Goal: Task Accomplishment & Management: Complete application form

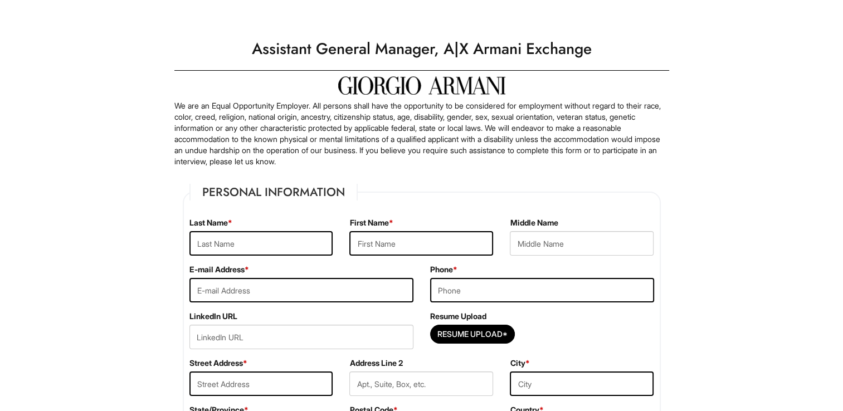
scroll to position [167, 0]
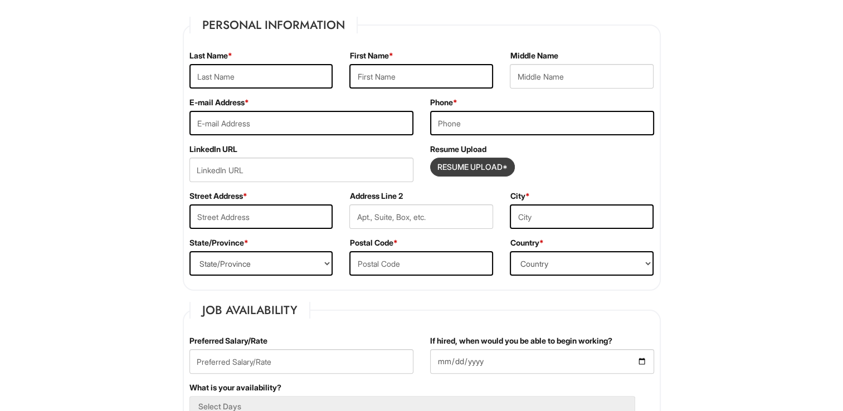
click at [466, 171] on input "Resume Upload*" at bounding box center [473, 167] width 84 height 18
type input "C:\fakepath\Althea Smith Resume 2025-2026.pdf"
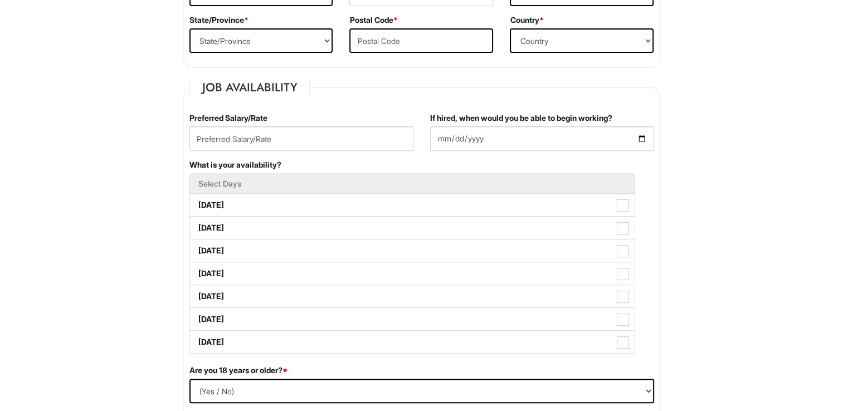
scroll to position [56, 0]
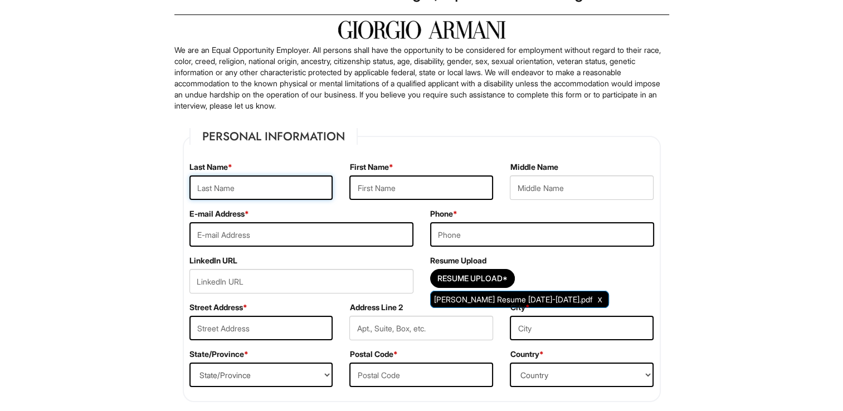
click at [214, 190] on input "text" at bounding box center [261, 188] width 144 height 25
type input "smith"
type input "Althea"
type input "hope"
type input "tropicbloomsdesign@gmail.com"
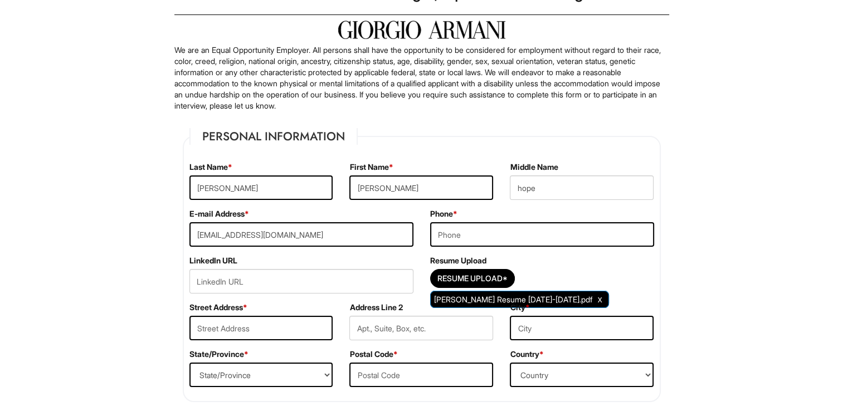
type input "7728285537"
type input "4915 NW Manville Dr, Port Saint Lucie FL 34983"
type input "Not Hispanic/Latino/Latina/Latinx*"
select select "FL"
type input "34983"
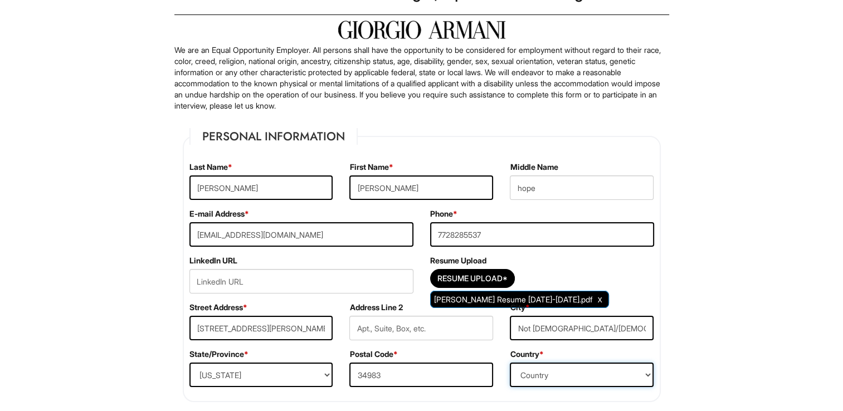
select select "United States of America"
type input "Althea"
type input "smith"
type input "7728285537"
type input "tropicbloomsdesign@gmail.com"
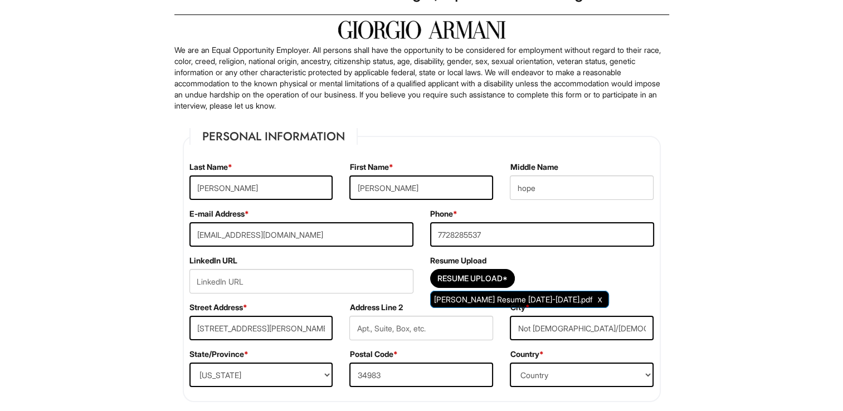
type input "Althea"
type input "smith"
type input "7728285537"
type input "tropicbloomsdesign@gmail.com"
select select "Yes"
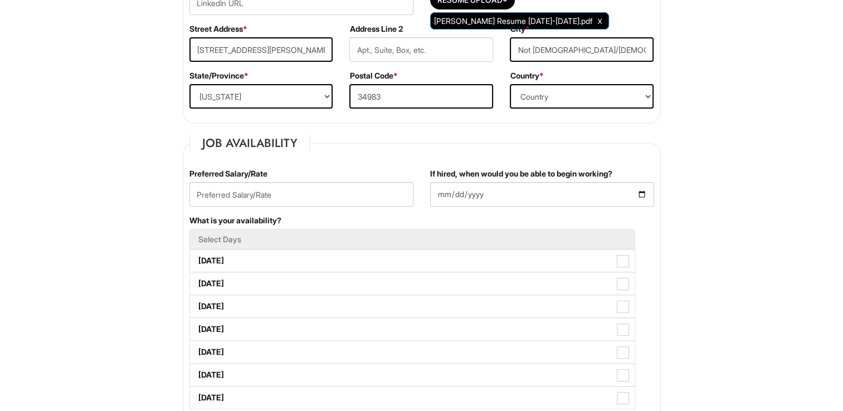
scroll to position [390, 0]
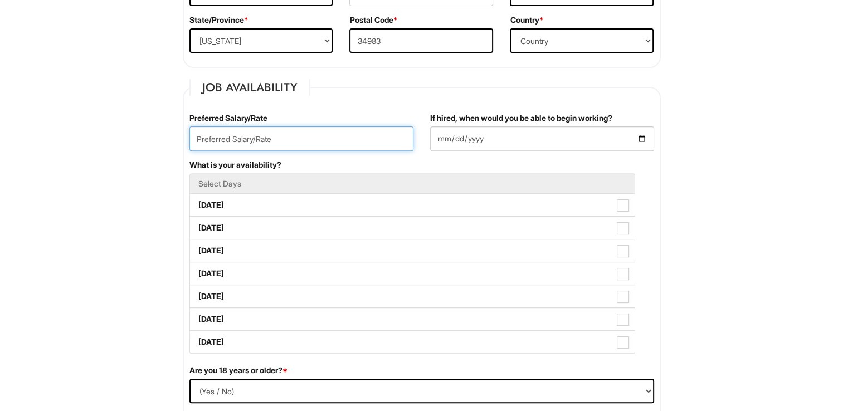
click at [237, 144] on input "text" at bounding box center [301, 139] width 224 height 25
type input "above 70,000"
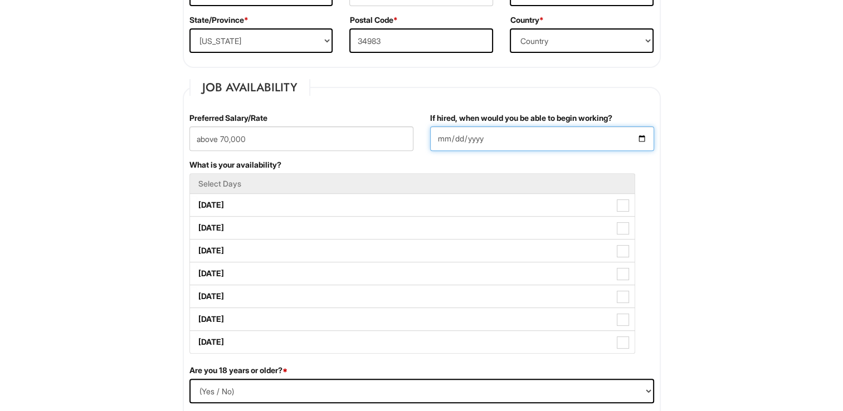
type input "2025-07-14"
type input "Parsons School of design"
type input "BBA"
type Skills "creative in all areas needed"
type input "business"
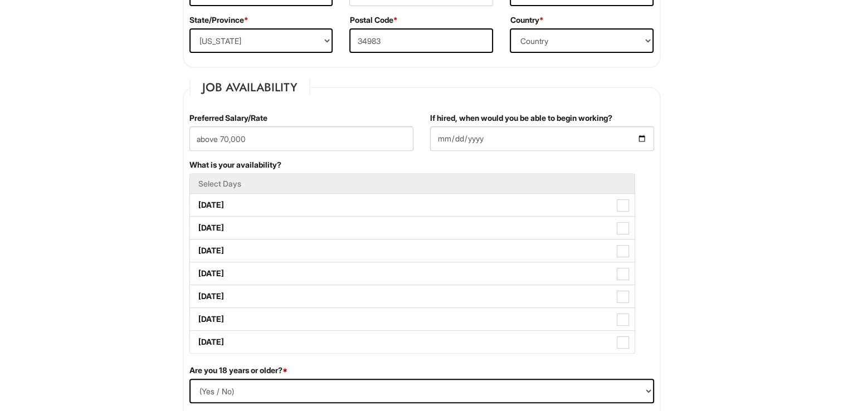
type input "business"
click at [645, 140] on input "2025-07-14" at bounding box center [542, 139] width 224 height 25
click at [460, 135] on input "2025-09-14" at bounding box center [542, 139] width 224 height 25
click at [457, 140] on input "2025-09-14" at bounding box center [542, 139] width 224 height 25
type input "2025-09-01"
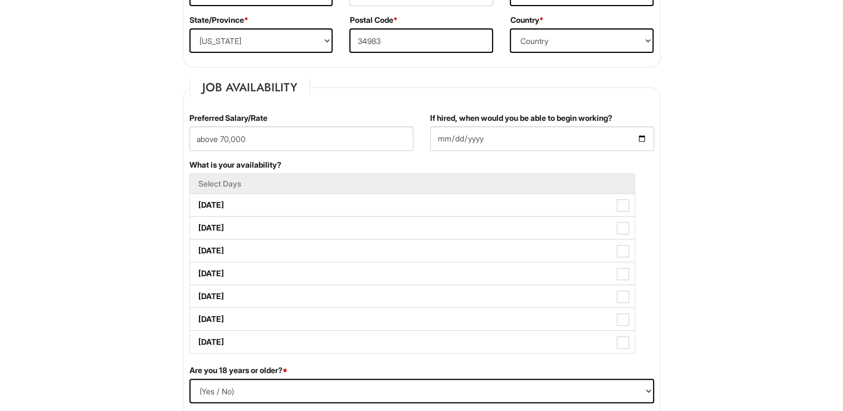
click at [285, 188] on li "Select Days" at bounding box center [412, 183] width 446 height 21
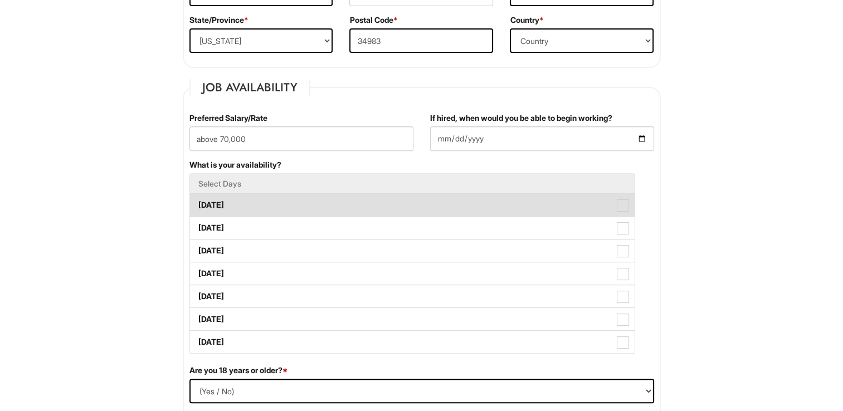
click at [624, 206] on span at bounding box center [623, 206] width 12 height 12
click at [197, 203] on Available_Monday "Monday" at bounding box center [193, 199] width 7 height 7
checkbox Available_Monday "true"
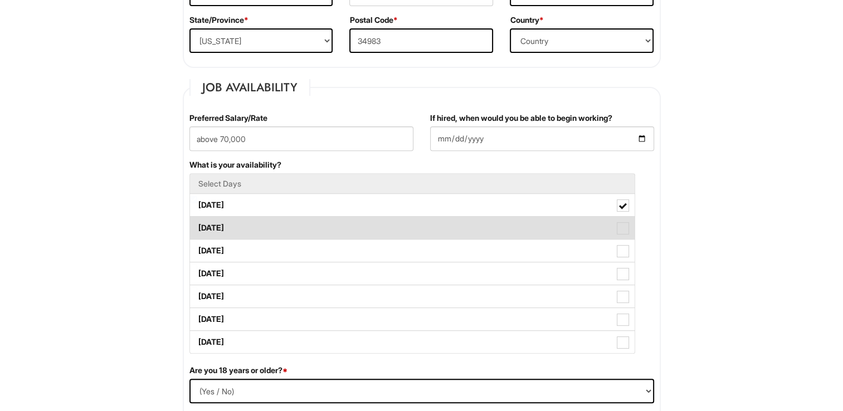
click at [624, 227] on span at bounding box center [623, 228] width 12 height 12
click at [197, 226] on Available_Tuesday "Tuesday" at bounding box center [193, 222] width 7 height 7
checkbox Available_Tuesday "true"
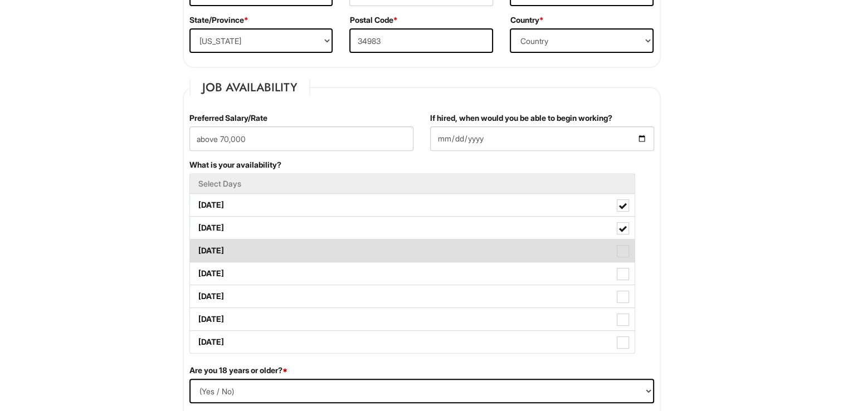
click at [615, 255] on label "Wednesday" at bounding box center [412, 251] width 445 height 22
click at [197, 249] on Available_Wednesday "Wednesday" at bounding box center [193, 245] width 7 height 7
checkbox Available_Wednesday "true"
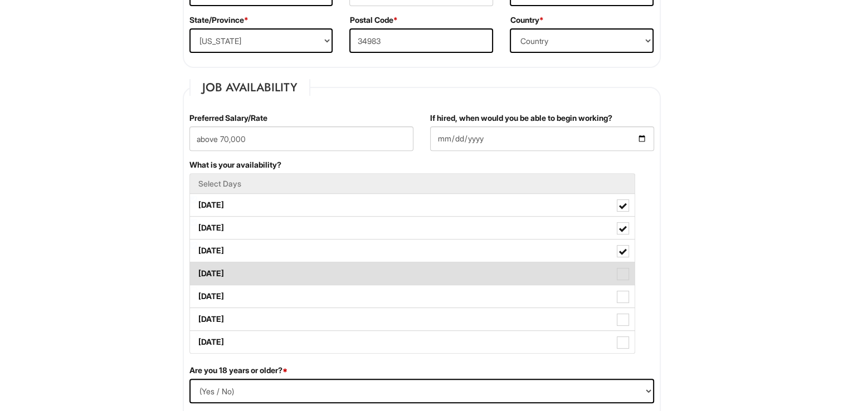
click at [624, 276] on span at bounding box center [623, 274] width 12 height 12
click at [197, 272] on Available_Thursday "Thursday" at bounding box center [193, 268] width 7 height 7
checkbox Available_Thursday "true"
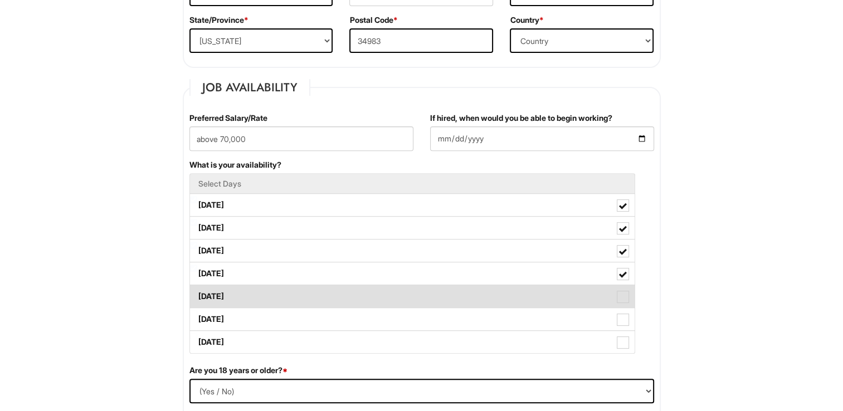
click at [624, 299] on span at bounding box center [623, 297] width 12 height 12
click at [197, 295] on Available_Friday "Friday" at bounding box center [193, 291] width 7 height 7
checkbox Available_Friday "true"
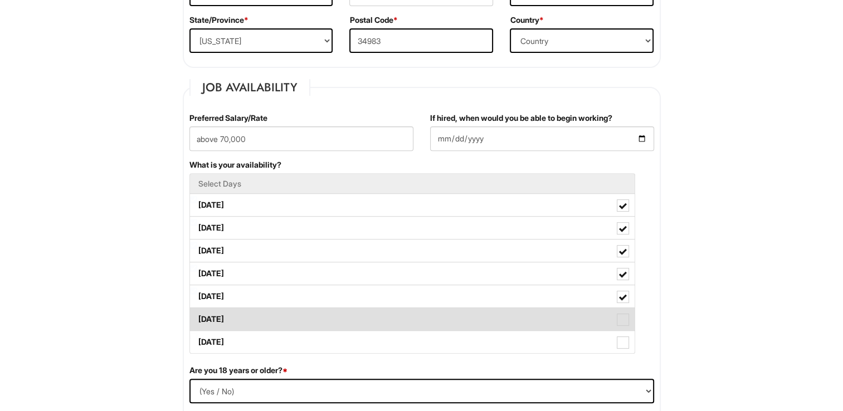
click at [624, 320] on span at bounding box center [623, 320] width 12 height 12
click at [197, 318] on Available_Saturday "Saturday" at bounding box center [193, 313] width 7 height 7
checkbox Available_Saturday "true"
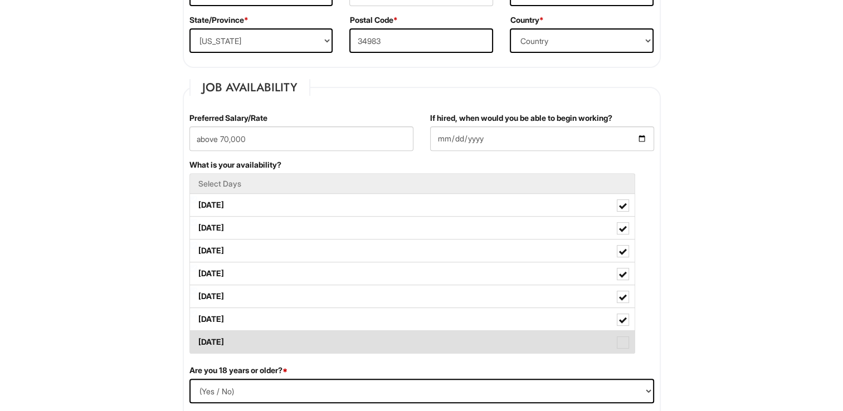
click at [624, 344] on span at bounding box center [623, 343] width 12 height 12
click at [197, 341] on Available_Sunday "Sunday" at bounding box center [193, 336] width 7 height 7
checkbox Available_Sunday "true"
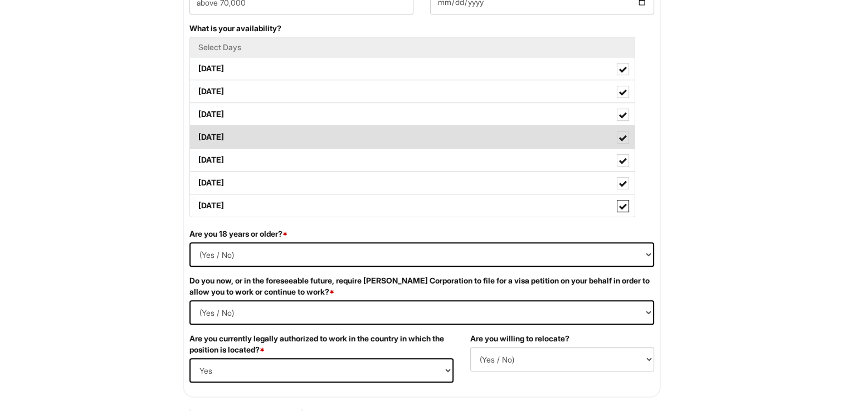
scroll to position [557, 0]
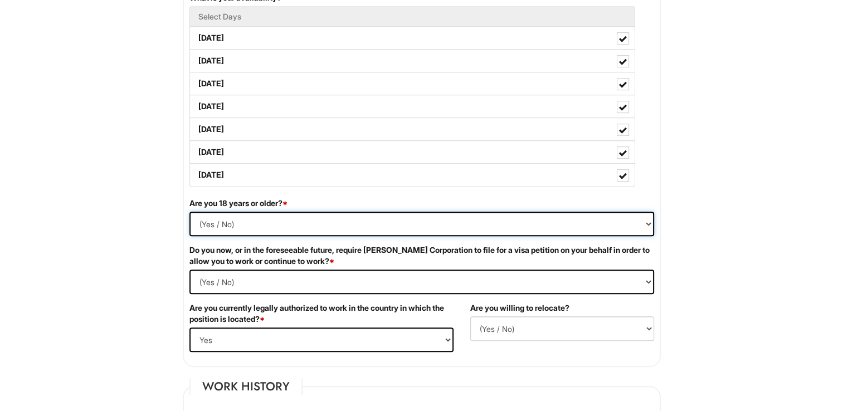
click at [642, 223] on select "(Yes / No) Yes No" at bounding box center [421, 224] width 465 height 25
select select "Yes"
click at [189, 212] on select "(Yes / No) Yes No" at bounding box center [421, 224] width 465 height 25
click at [647, 284] on Required "(Yes / No) Yes No" at bounding box center [421, 282] width 465 height 25
select Required "No"
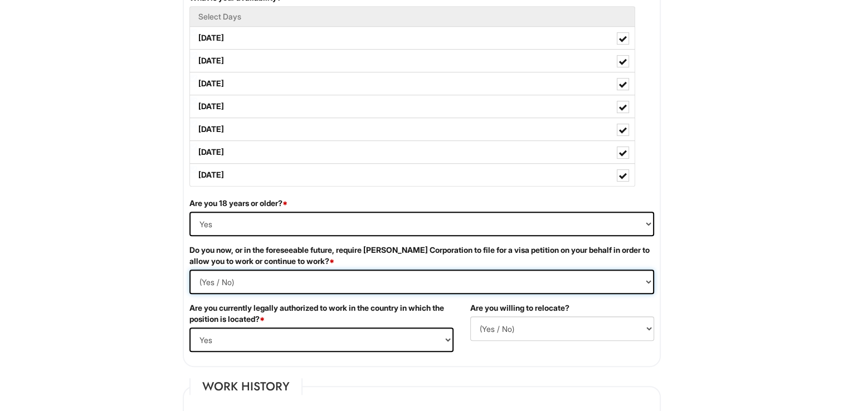
click at [189, 270] on Required "(Yes / No) Yes No" at bounding box center [421, 282] width 465 height 25
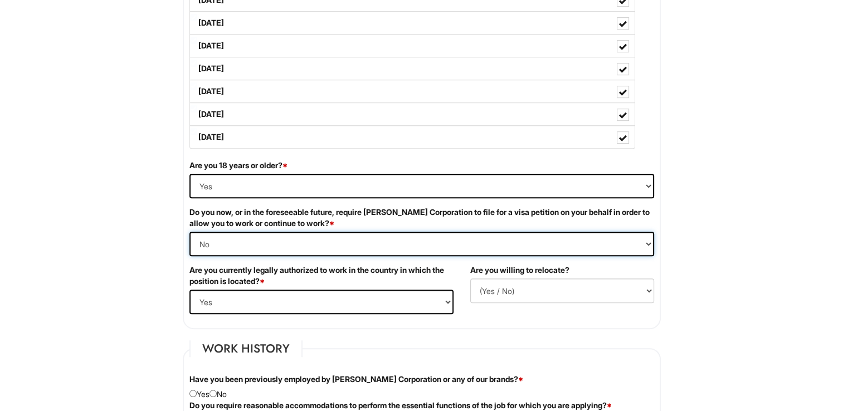
scroll to position [613, 0]
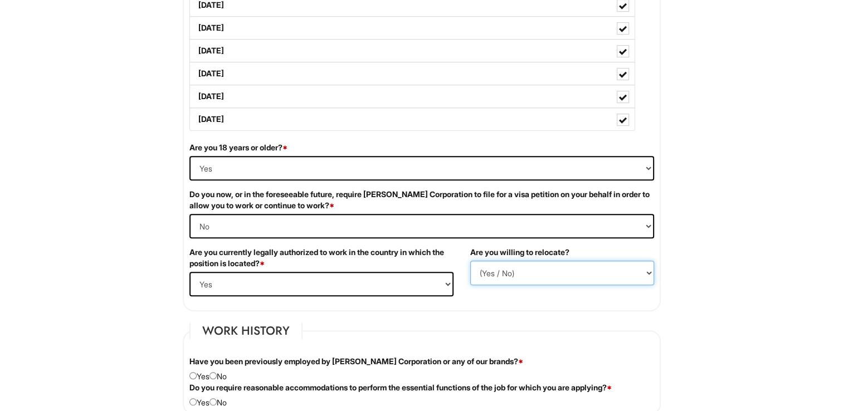
click at [647, 271] on select "(Yes / No) No Yes" at bounding box center [562, 273] width 184 height 25
select select "Y"
click at [470, 261] on select "(Yes / No) No Yes" at bounding box center [562, 273] width 184 height 25
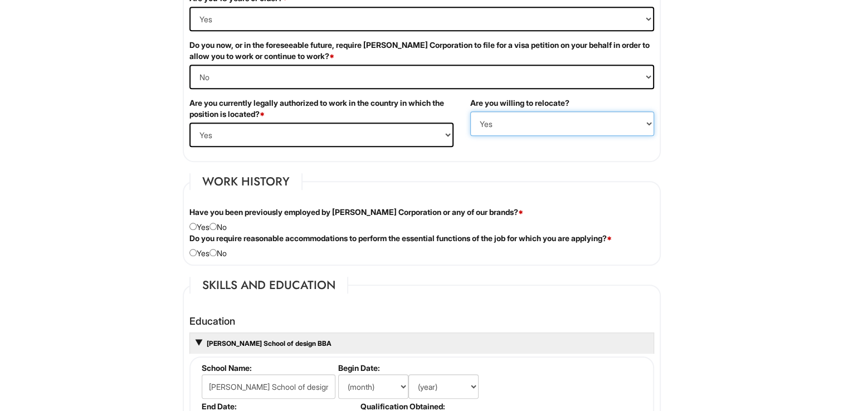
scroll to position [780, 0]
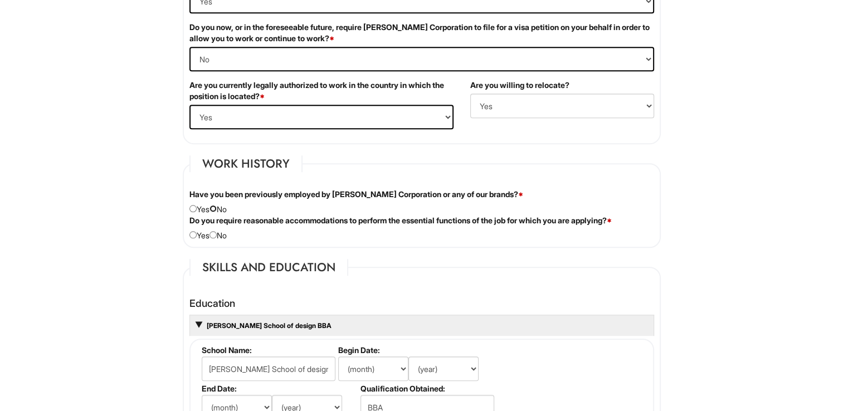
click at [217, 206] on input "radio" at bounding box center [213, 208] width 7 height 7
radio input "true"
click at [216, 231] on input "radio" at bounding box center [213, 234] width 7 height 7
radio input "true"
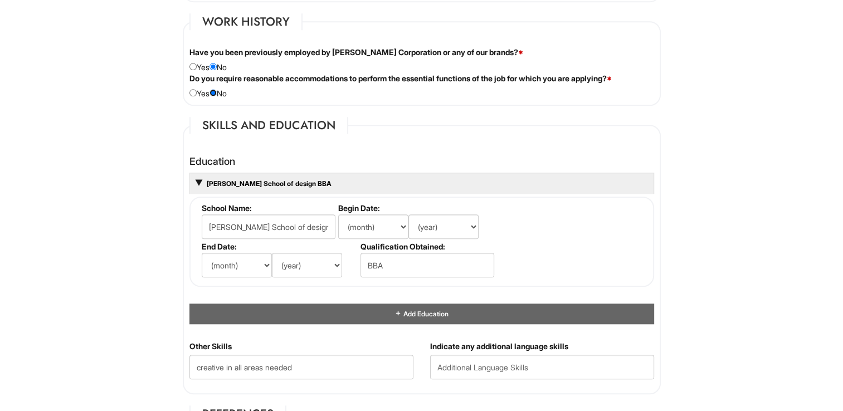
scroll to position [947, 0]
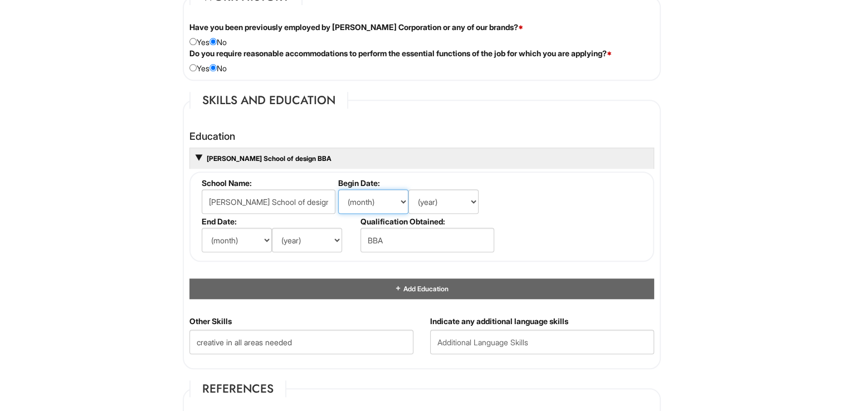
click at [402, 197] on select "(month) Jan Feb Mar Apr May Jun Jul Aug Sep Oct Nov Dec" at bounding box center [373, 201] width 70 height 25
select select "8"
click at [338, 189] on select "(month) Jan Feb Mar Apr May Jun Jul Aug Sep Oct Nov Dec" at bounding box center [373, 201] width 70 height 25
click at [470, 200] on select "(year) 2029 2028 2027 2026 2025 2024 2023 2022 2021 2020 2019 2018 2017 2016 20…" at bounding box center [444, 201] width 70 height 25
select select "1990"
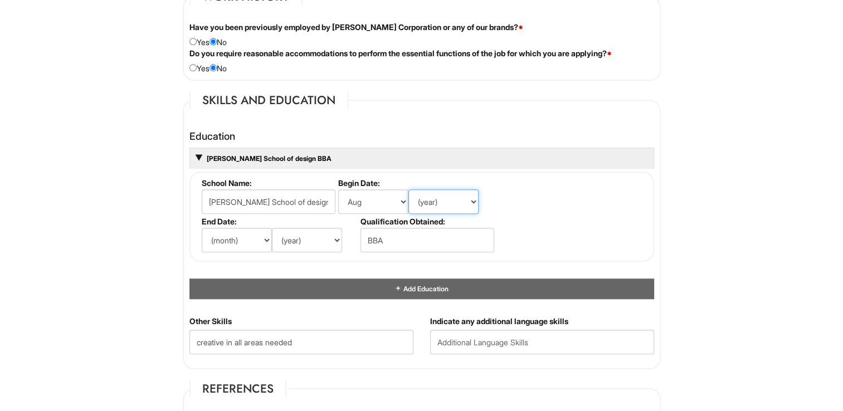
click at [409, 189] on select "(year) 2029 2028 2027 2026 2025 2024 2023 2022 2021 2020 2019 2018 2017 2016 20…" at bounding box center [444, 201] width 70 height 25
click at [266, 239] on select "(month) Jan Feb Mar Apr May Jun Jul Aug Sep Oct Nov Dec" at bounding box center [237, 240] width 70 height 25
select select "5"
click at [202, 228] on select "(month) Jan Feb Mar Apr May Jun Jul Aug Sep Oct Nov Dec" at bounding box center [237, 240] width 70 height 25
click at [333, 239] on select "(year) 2029 2028 2027 2026 2025 2024 2023 2022 2021 2020 2019 2018 2017 2016 20…" at bounding box center [307, 240] width 70 height 25
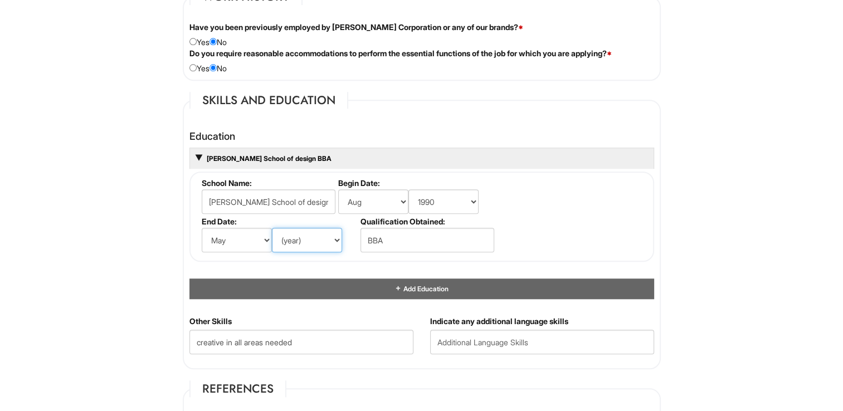
select select "1994"
click at [272, 228] on select "(year) 2029 2028 2027 2026 2025 2024 2023 2022 2021 2020 2019 2018 2017 2016 20…" at bounding box center [307, 240] width 70 height 25
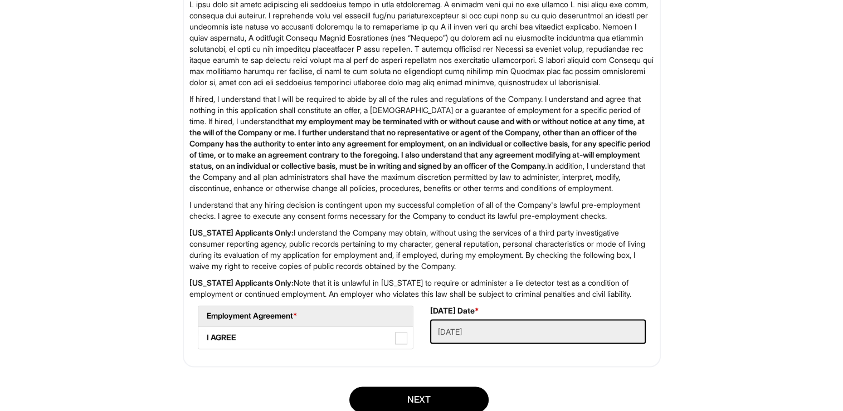
scroll to position [1748, 0]
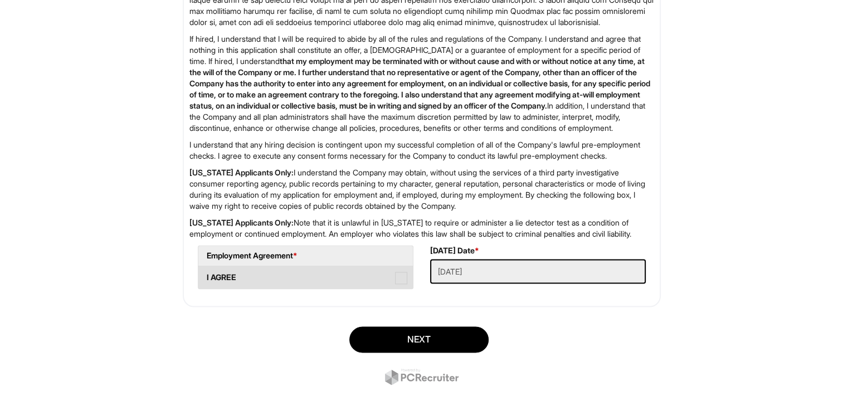
click at [401, 284] on span at bounding box center [401, 278] width 12 height 12
click at [206, 276] on AGREE "I AGREE" at bounding box center [201, 272] width 7 height 7
checkbox AGREE "true"
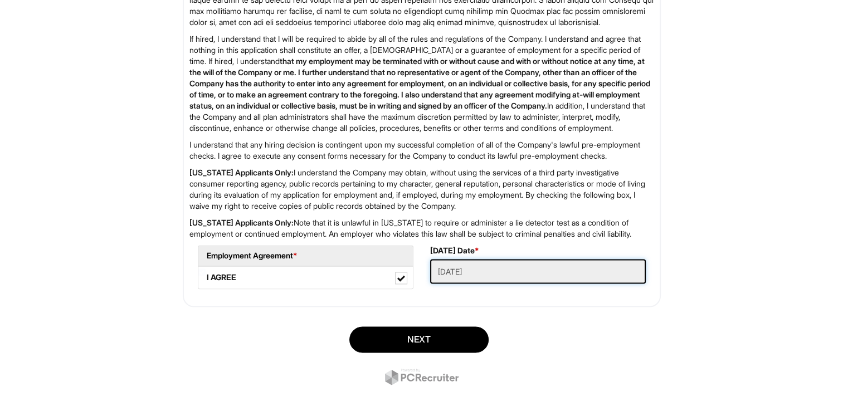
click at [485, 284] on Applied "08/23/2025" at bounding box center [538, 271] width 216 height 25
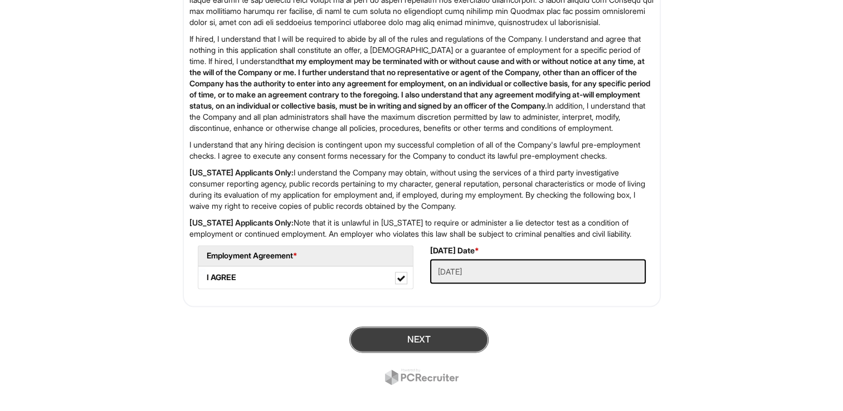
click at [421, 353] on button "Next" at bounding box center [418, 340] width 139 height 26
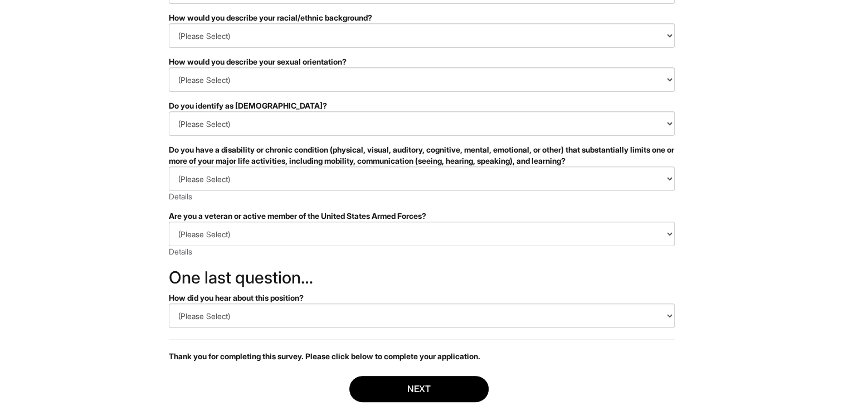
scroll to position [216, 0]
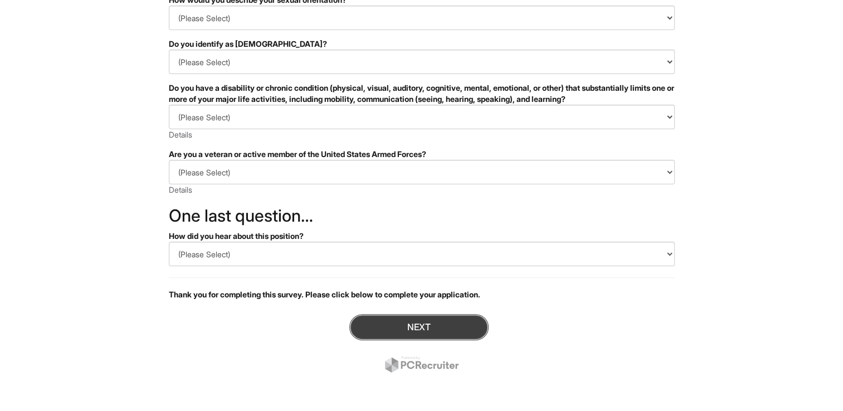
click at [434, 331] on button "Next" at bounding box center [418, 327] width 139 height 26
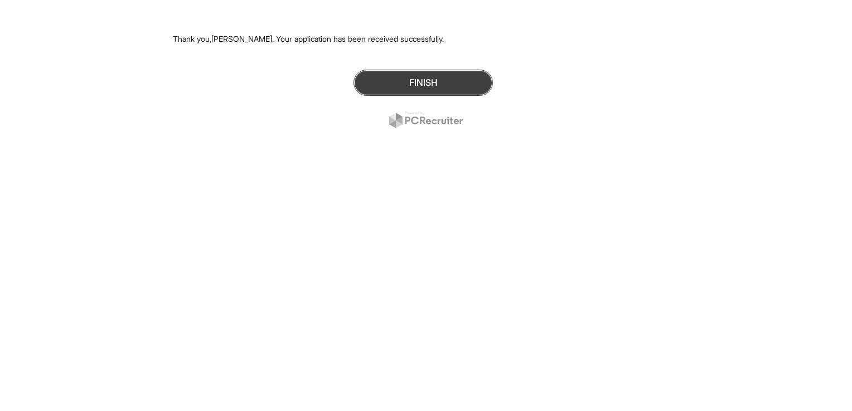
click at [428, 78] on button "Finish" at bounding box center [422, 83] width 139 height 26
